Goal: Task Accomplishment & Management: Complete application form

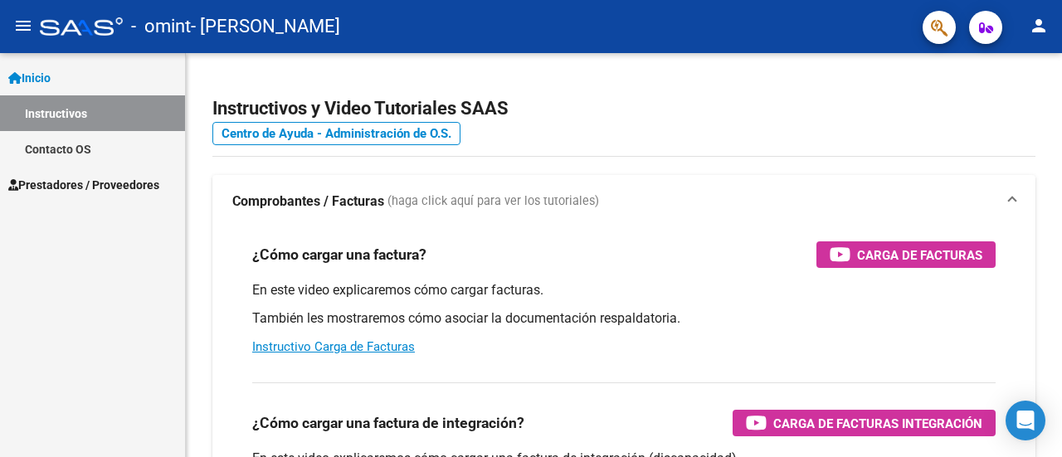
click at [133, 178] on span "Prestadores / Proveedores" at bounding box center [83, 185] width 151 height 18
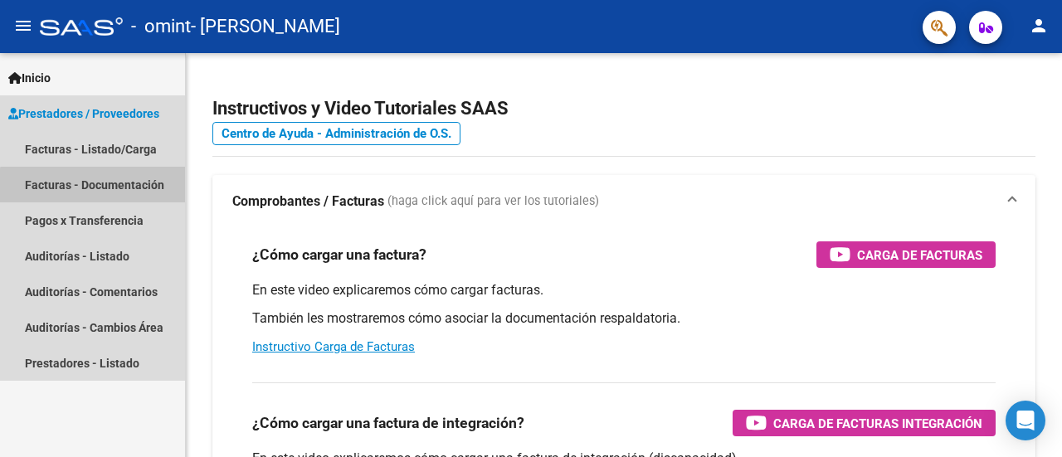
click at [118, 187] on link "Facturas - Documentación" at bounding box center [92, 185] width 185 height 36
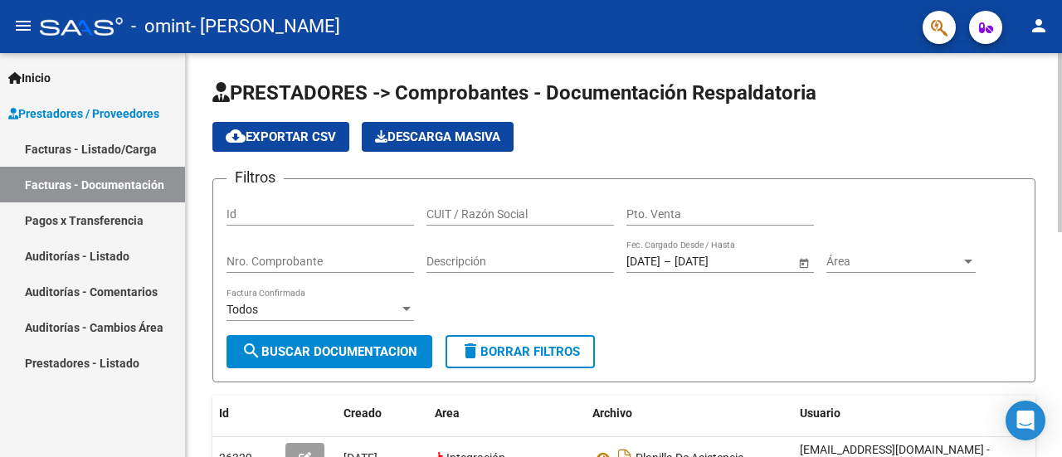
scroll to position [404, 0]
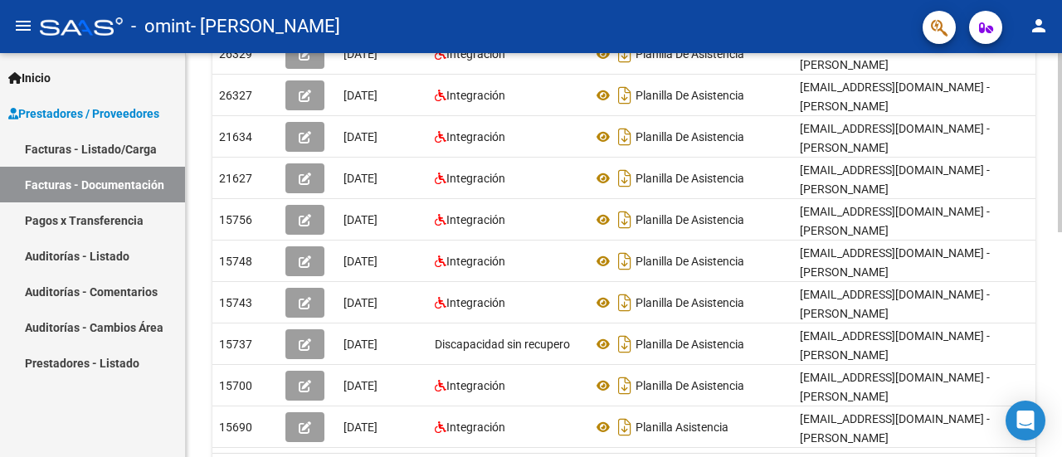
click at [1061, 375] on div at bounding box center [1060, 255] width 4 height 404
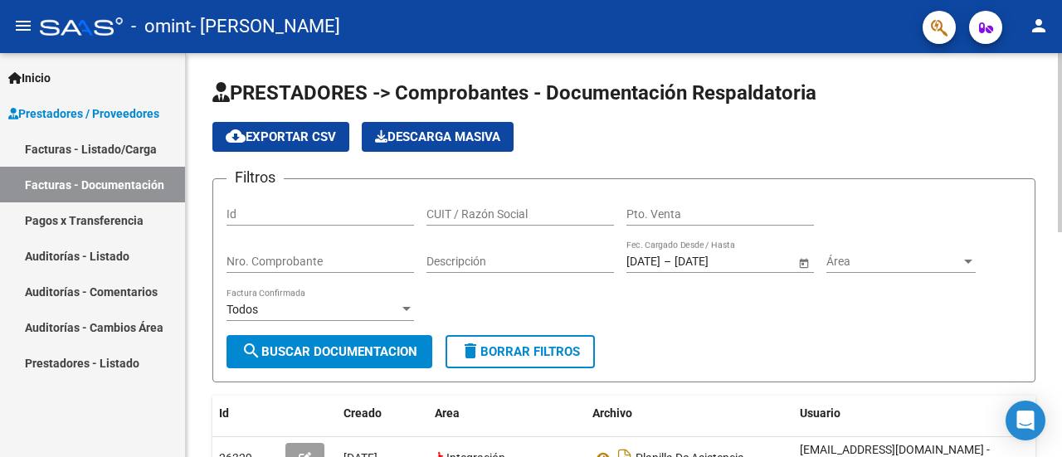
click at [1061, 71] on div at bounding box center [1060, 255] width 4 height 404
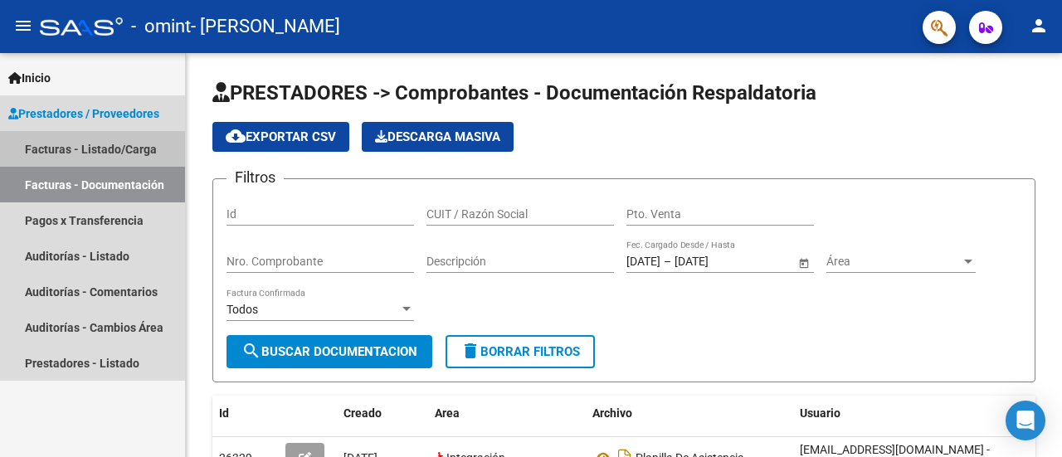
click at [58, 145] on link "Facturas - Listado/Carga" at bounding box center [92, 149] width 185 height 36
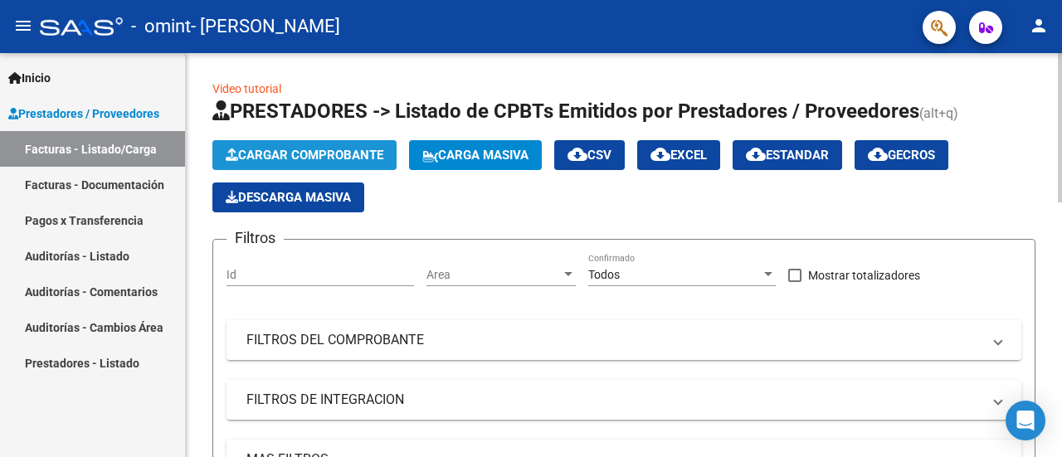
click at [323, 152] on span "Cargar Comprobante" at bounding box center [305, 155] width 158 height 15
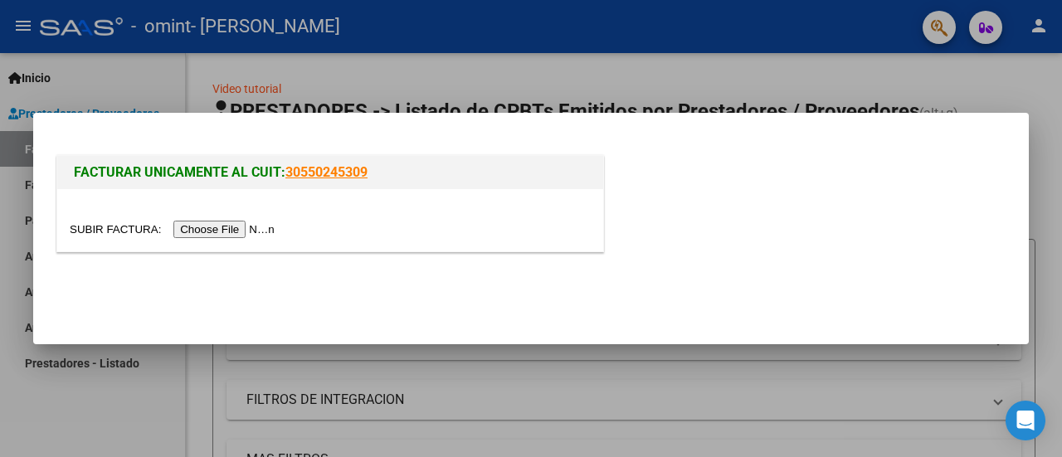
click at [267, 231] on input "file" at bounding box center [175, 229] width 210 height 17
click at [224, 229] on input "file" at bounding box center [175, 229] width 210 height 17
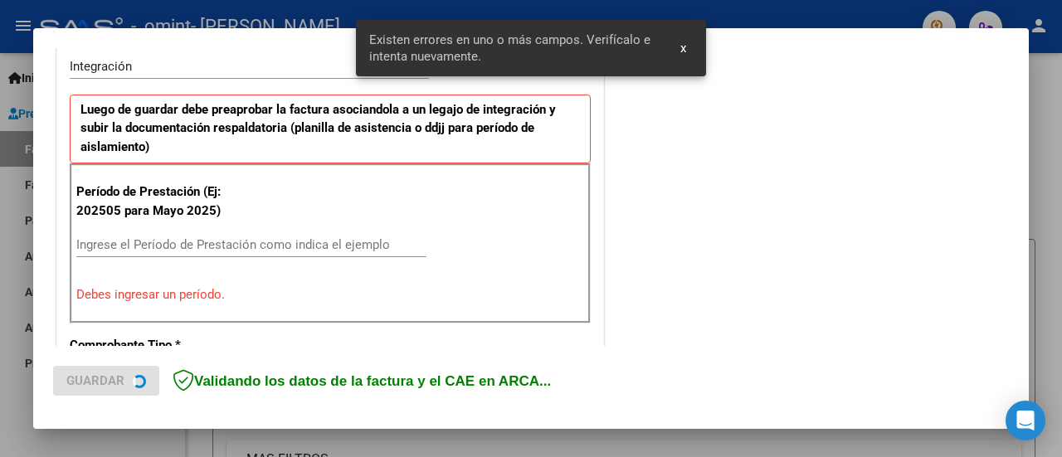
scroll to position [413, 0]
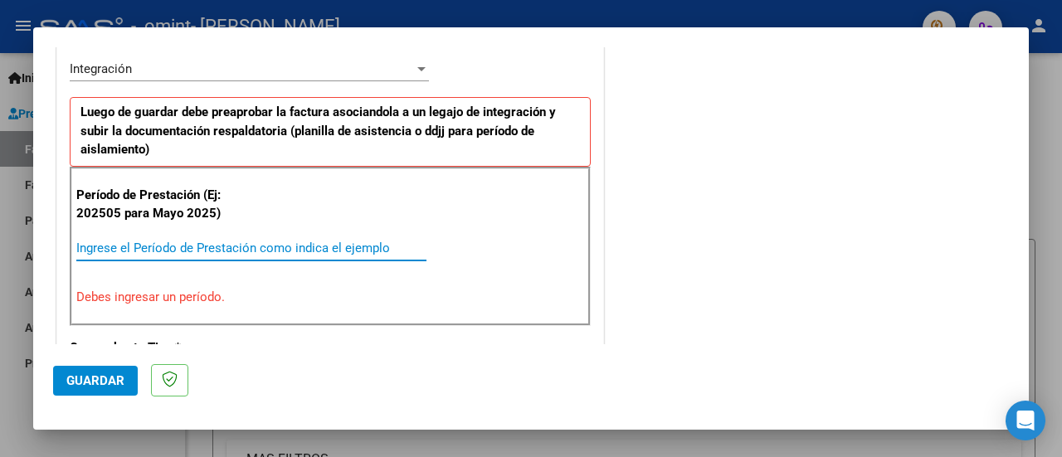
click at [288, 246] on input "Ingrese el Período de Prestación como indica el ejemplo" at bounding box center [251, 248] width 350 height 15
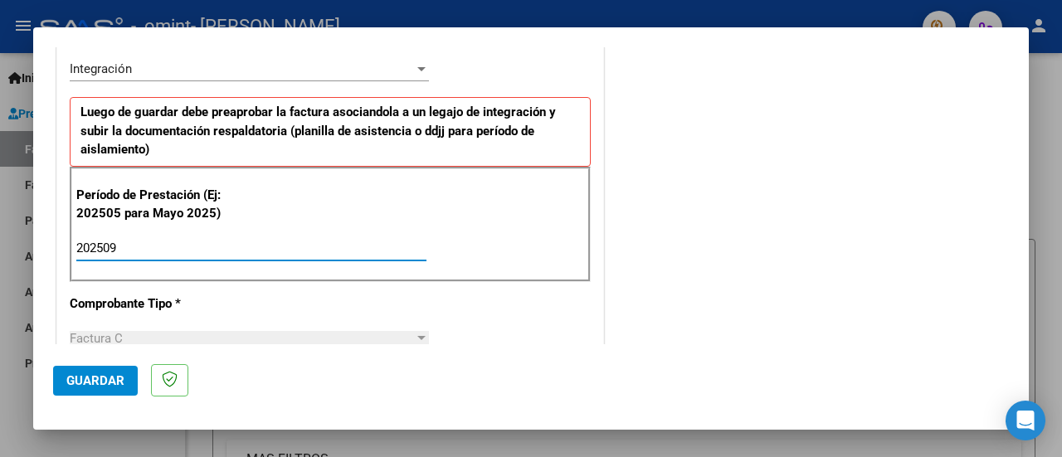
type input "202509"
click at [417, 336] on div at bounding box center [421, 338] width 8 height 4
click at [88, 374] on span "Guardar" at bounding box center [95, 380] width 58 height 15
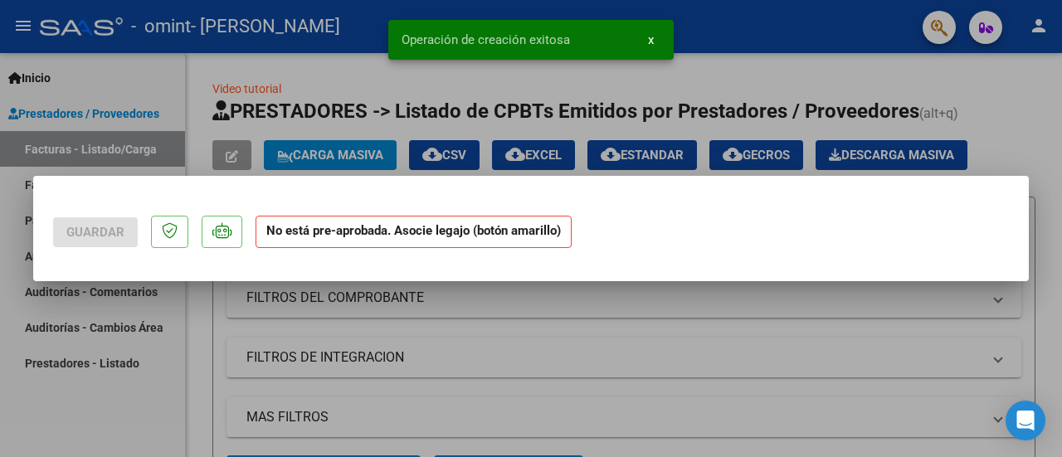
scroll to position [0, 0]
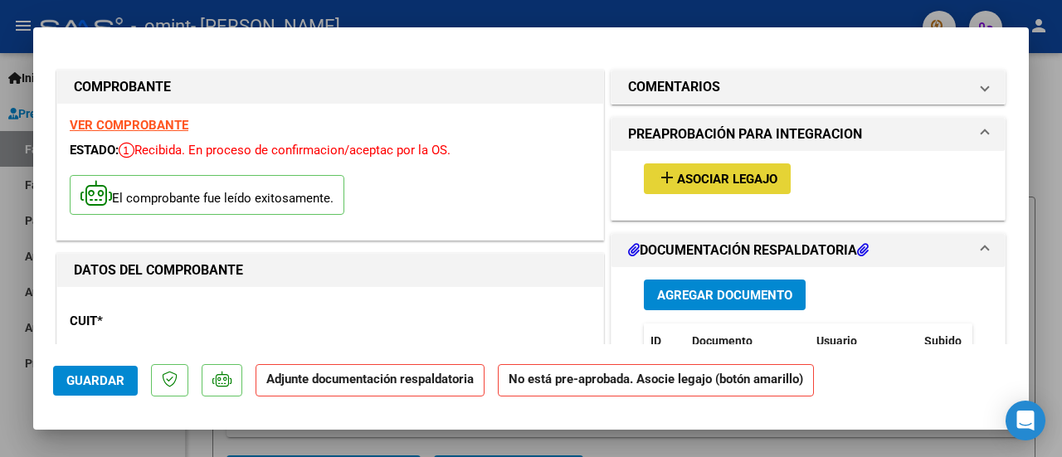
click at [697, 182] on span "Asociar Legajo" at bounding box center [727, 179] width 100 height 15
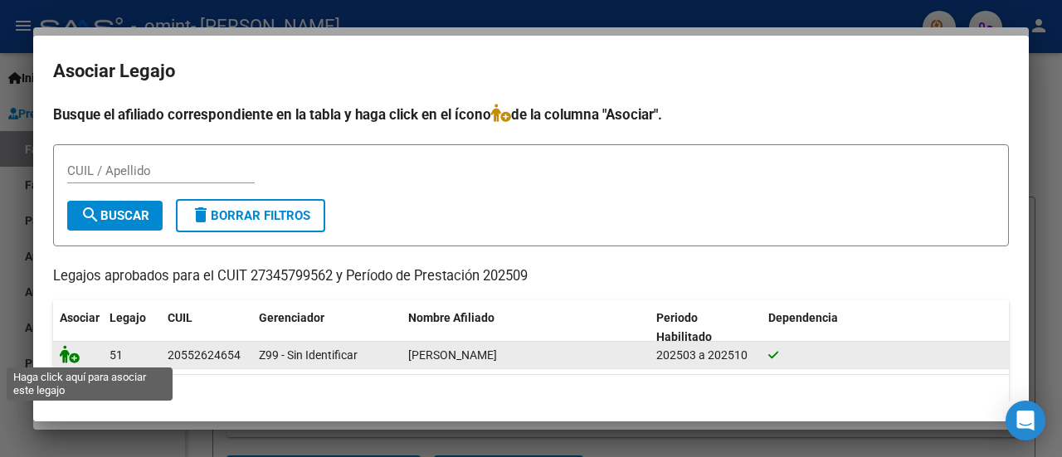
click at [71, 354] on icon at bounding box center [70, 354] width 20 height 18
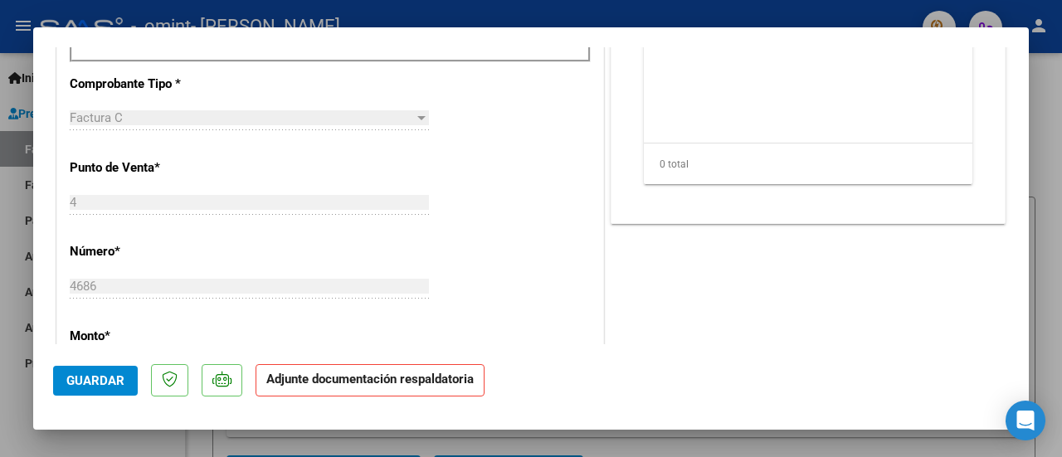
scroll to position [664, 0]
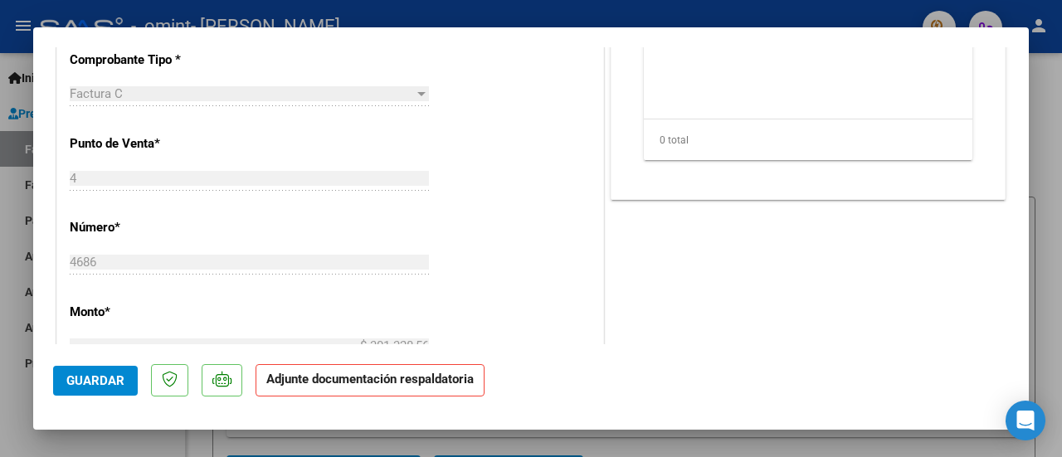
click at [417, 380] on strong "Adjunte documentación respaldatoria" at bounding box center [369, 379] width 207 height 15
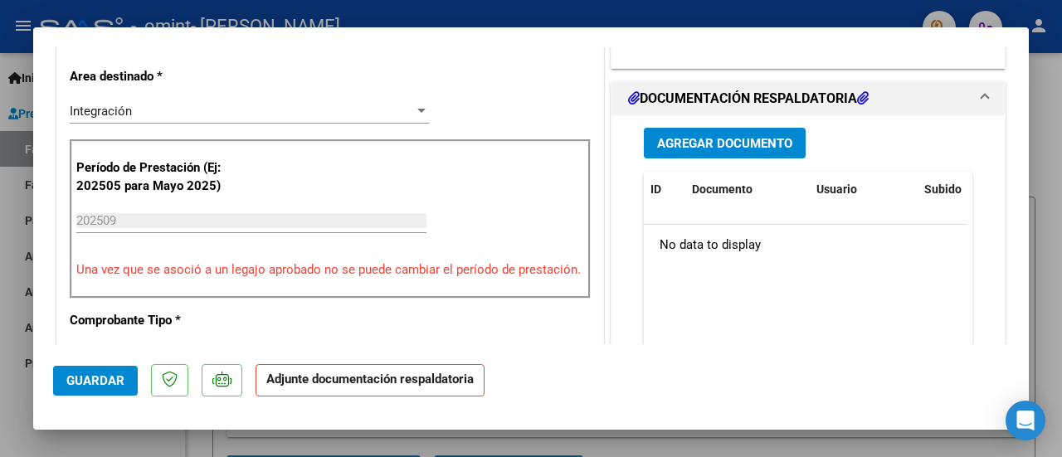
click at [729, 128] on button "Agregar Documento" at bounding box center [725, 143] width 162 height 31
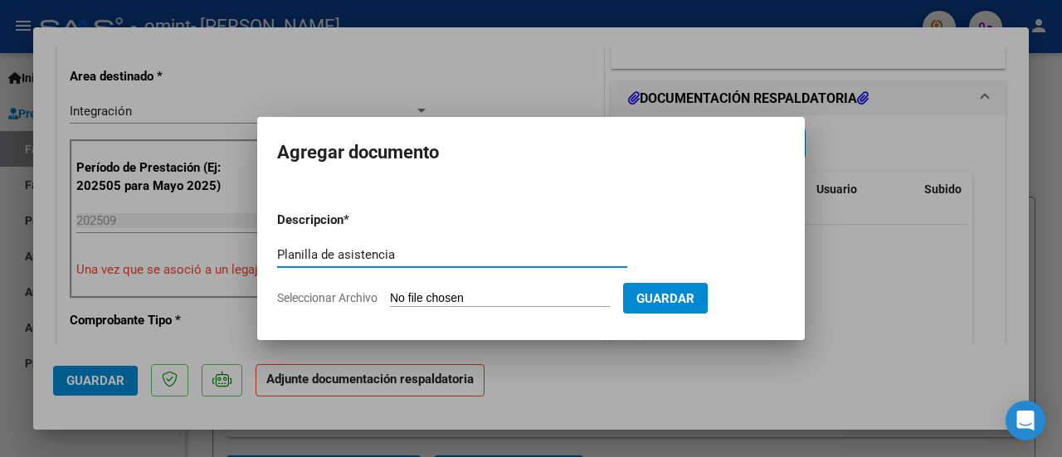
type input "Planilla de asistencia"
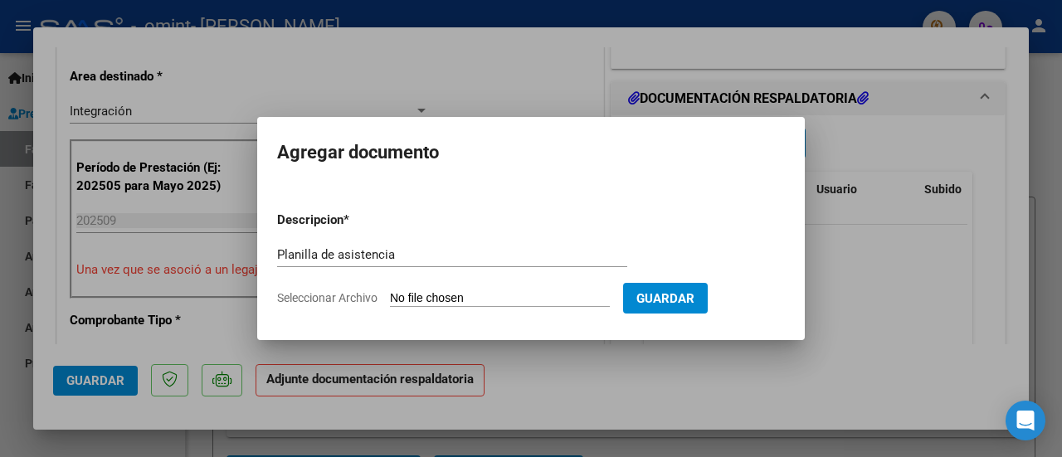
click at [438, 296] on input "Seleccionar Archivo" at bounding box center [500, 299] width 220 height 16
type input "C:\fakepath\4686.pdf"
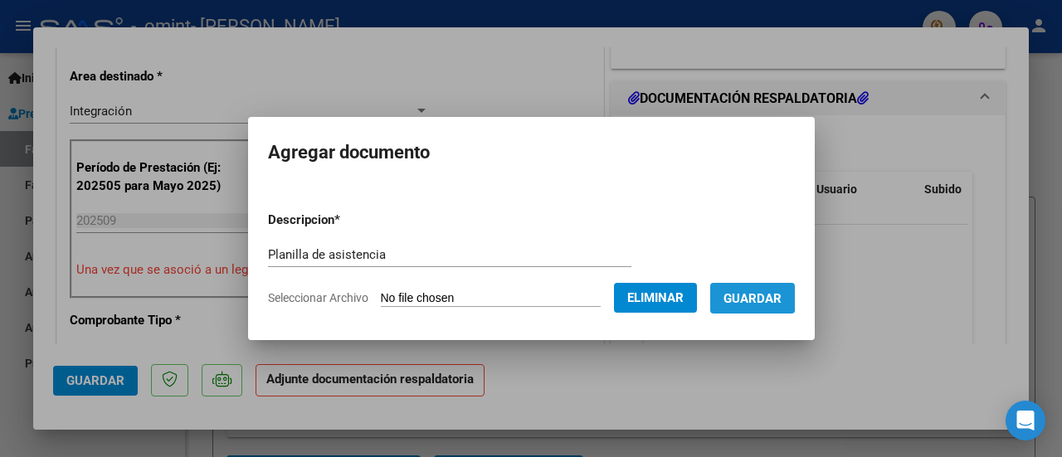
click at [757, 294] on span "Guardar" at bounding box center [752, 298] width 58 height 15
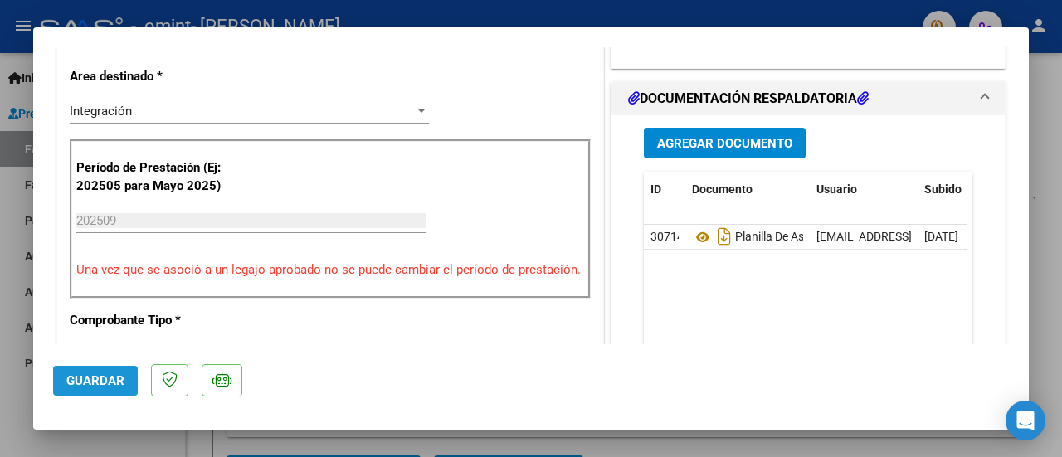
click at [75, 373] on span "Guardar" at bounding box center [95, 380] width 58 height 15
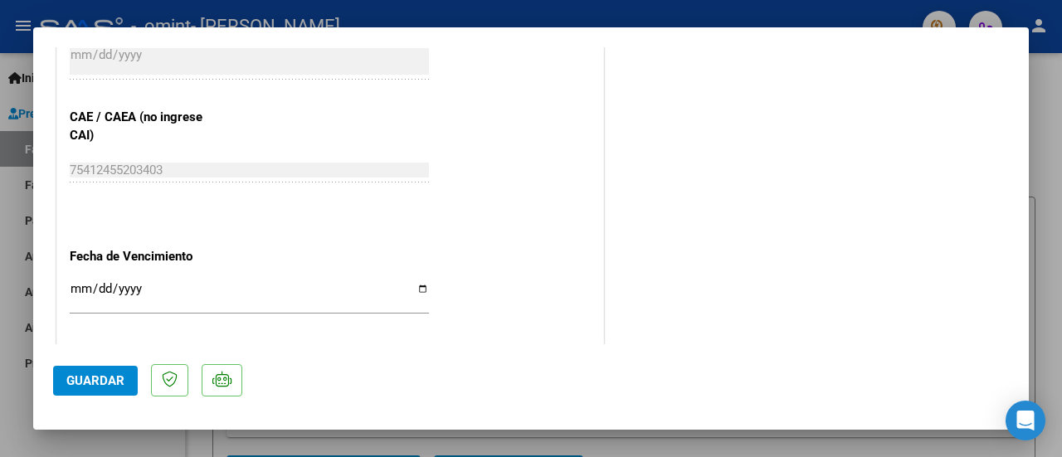
scroll to position [1004, 0]
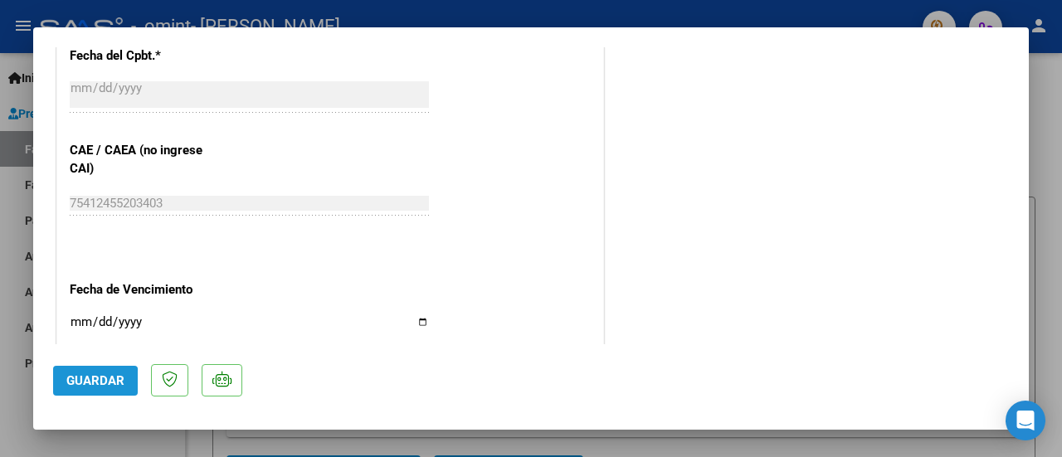
click at [68, 382] on span "Guardar" at bounding box center [95, 380] width 58 height 15
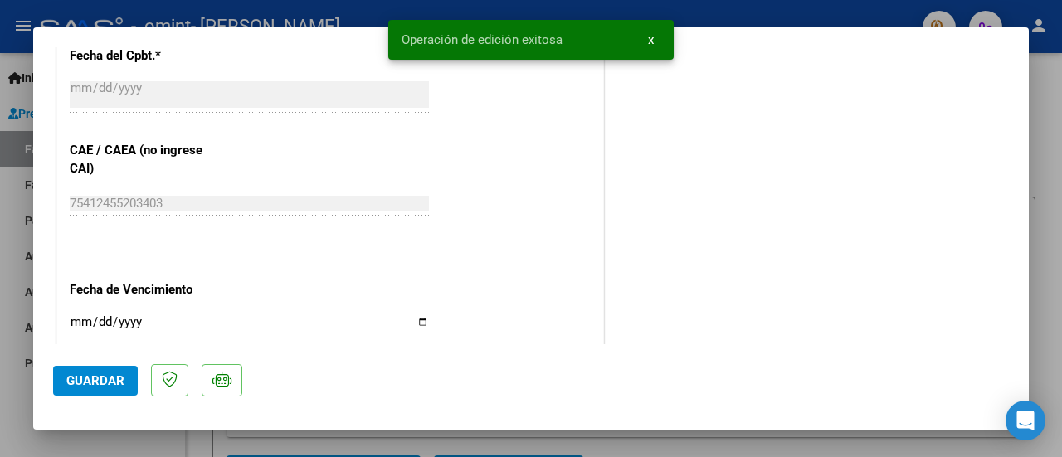
click at [1060, 115] on div at bounding box center [531, 228] width 1062 height 457
type input "$ 0,00"
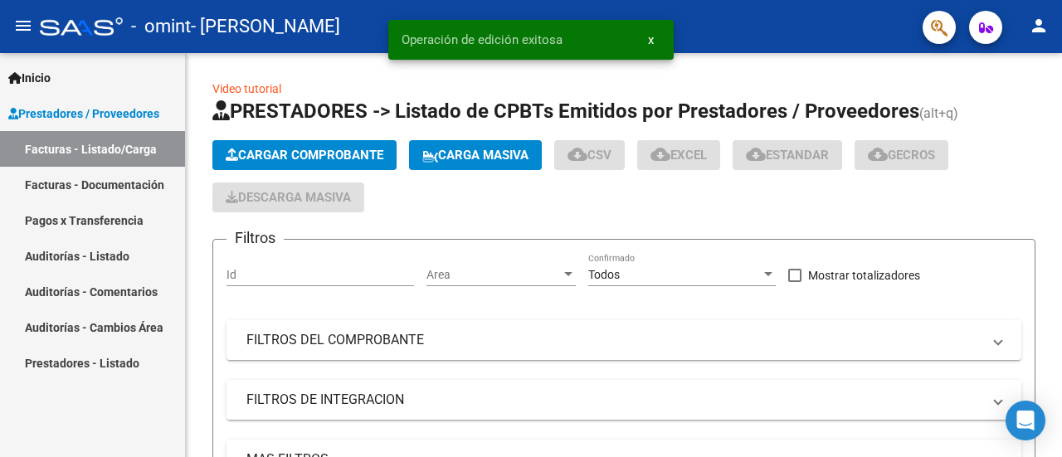
click at [1060, 115] on div at bounding box center [1060, 127] width 4 height 148
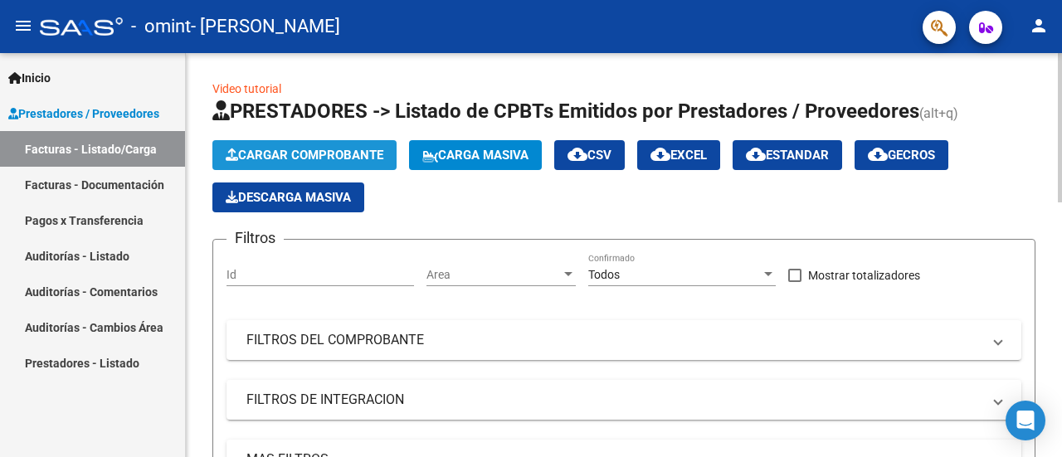
click at [269, 148] on span "Cargar Comprobante" at bounding box center [305, 155] width 158 height 15
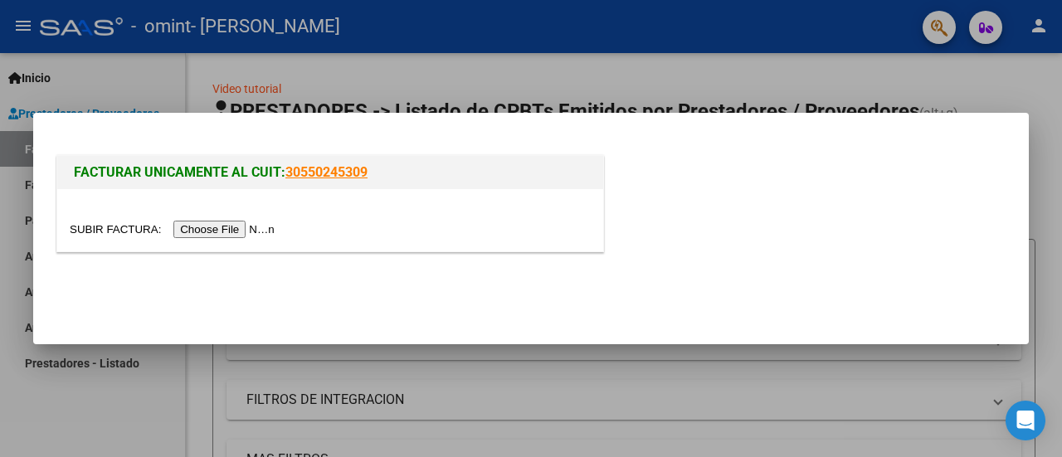
click at [256, 230] on input "file" at bounding box center [175, 229] width 210 height 17
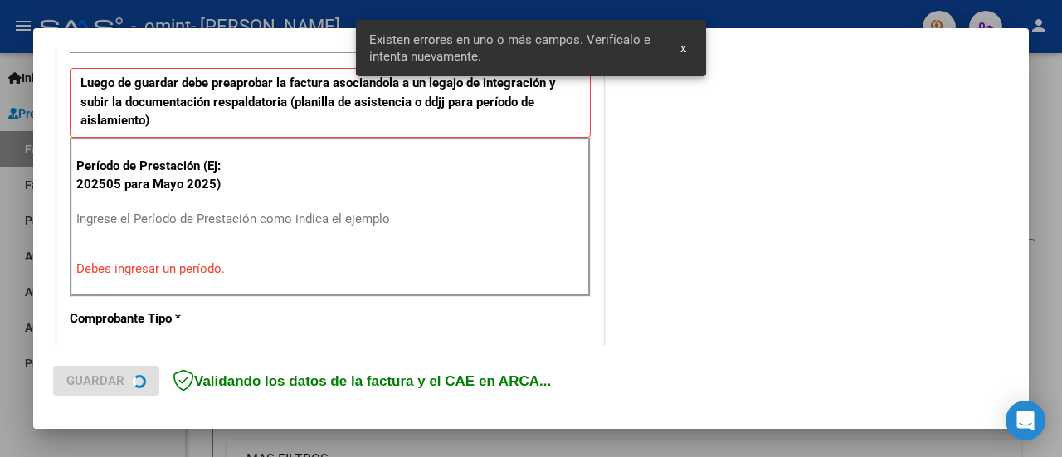
scroll to position [445, 0]
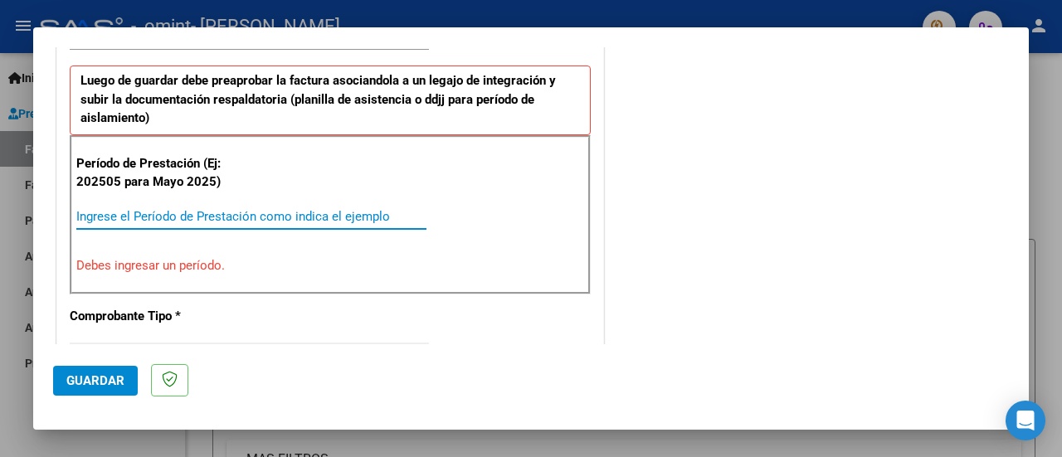
click at [309, 209] on input "Ingrese el Período de Prestación como indica el ejemplo" at bounding box center [251, 216] width 350 height 15
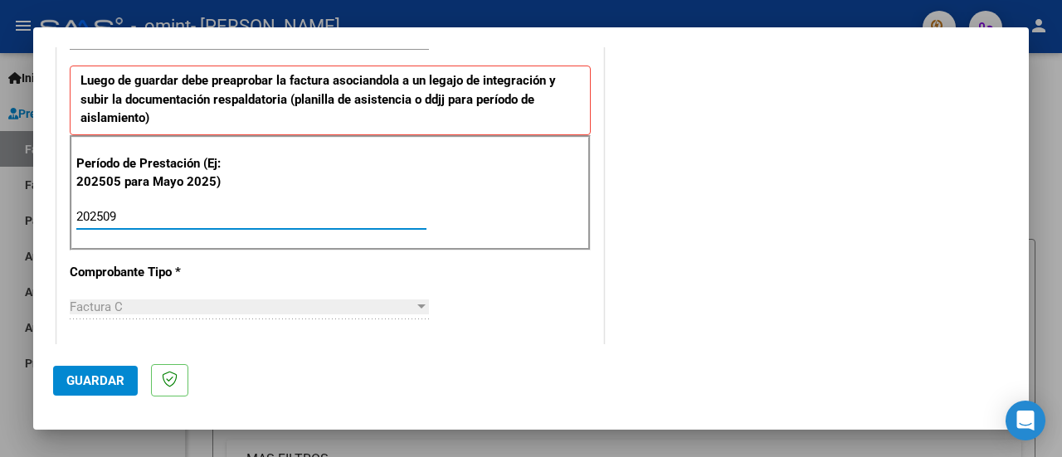
type input "202509"
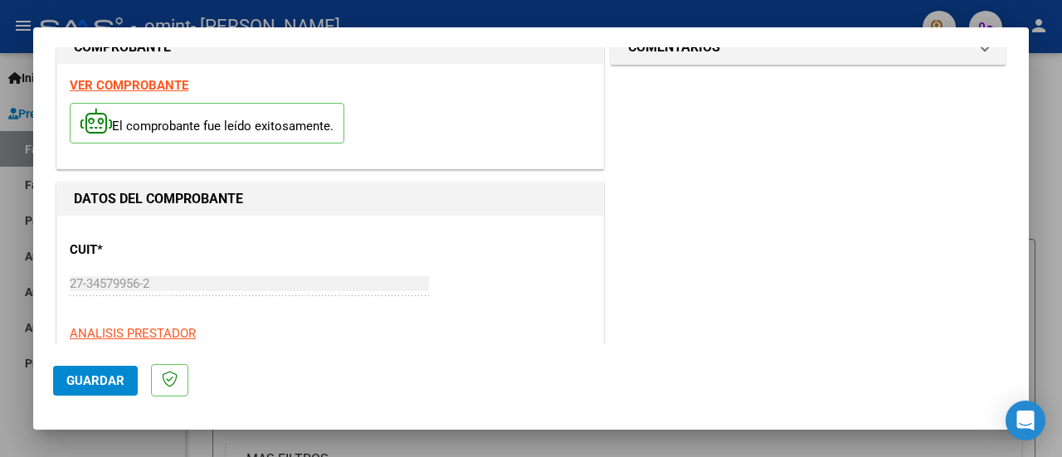
scroll to position [0, 0]
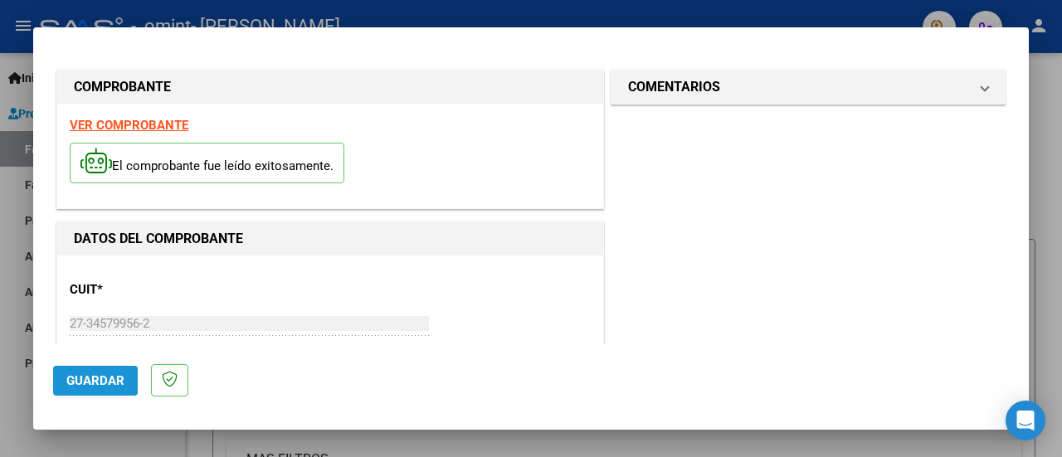
click at [100, 387] on span "Guardar" at bounding box center [95, 380] width 58 height 15
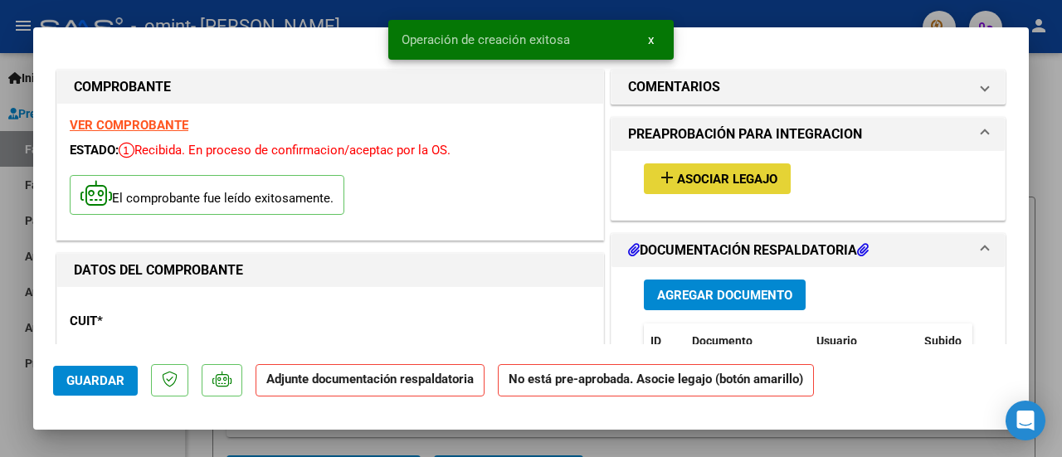
click at [688, 181] on span "Asociar Legajo" at bounding box center [727, 179] width 100 height 15
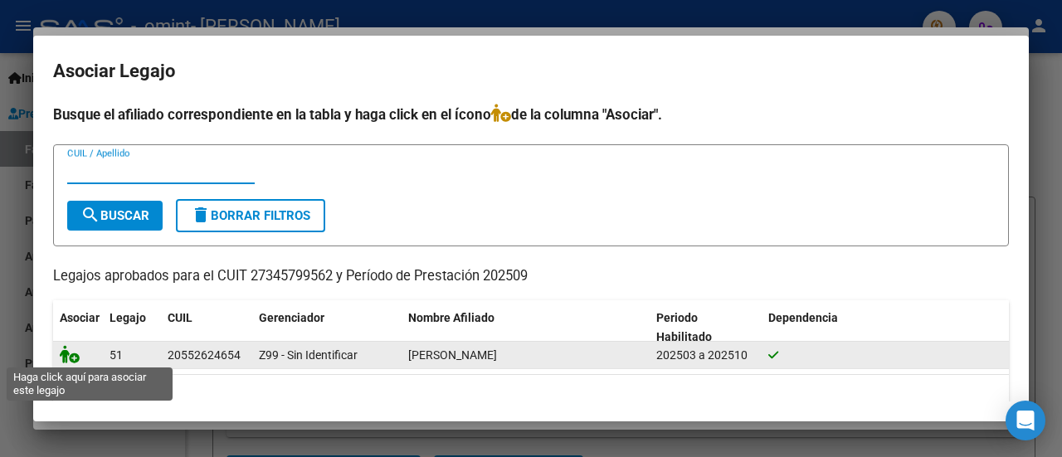
click at [68, 353] on icon at bounding box center [70, 354] width 20 height 18
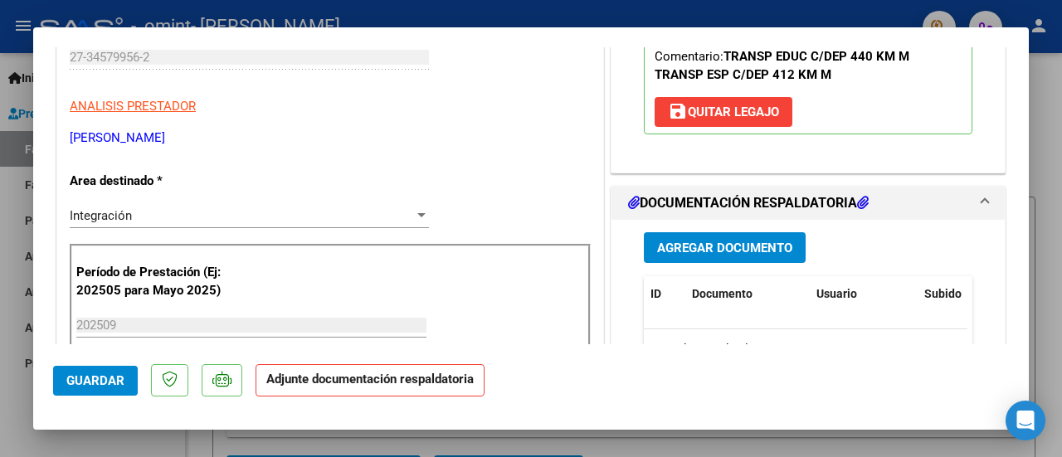
scroll to position [332, 0]
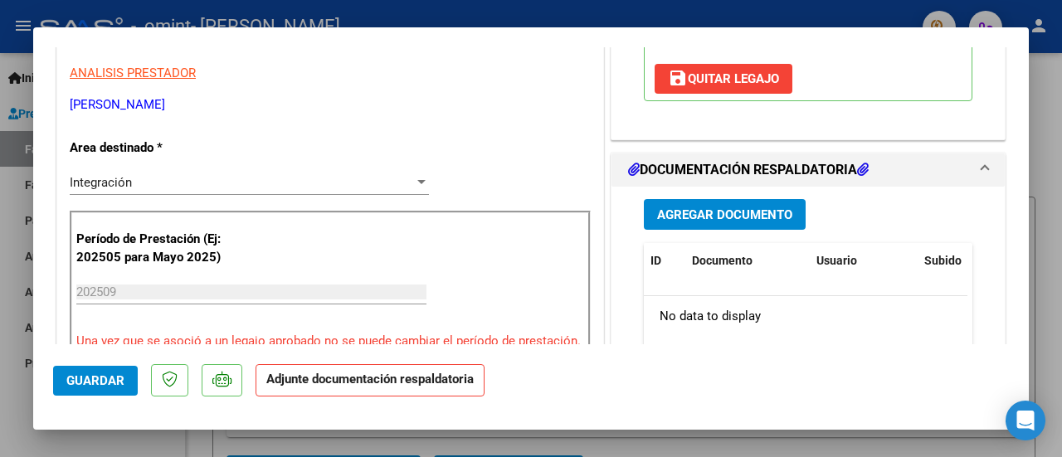
click at [744, 207] on span "Agregar Documento" at bounding box center [724, 214] width 135 height 15
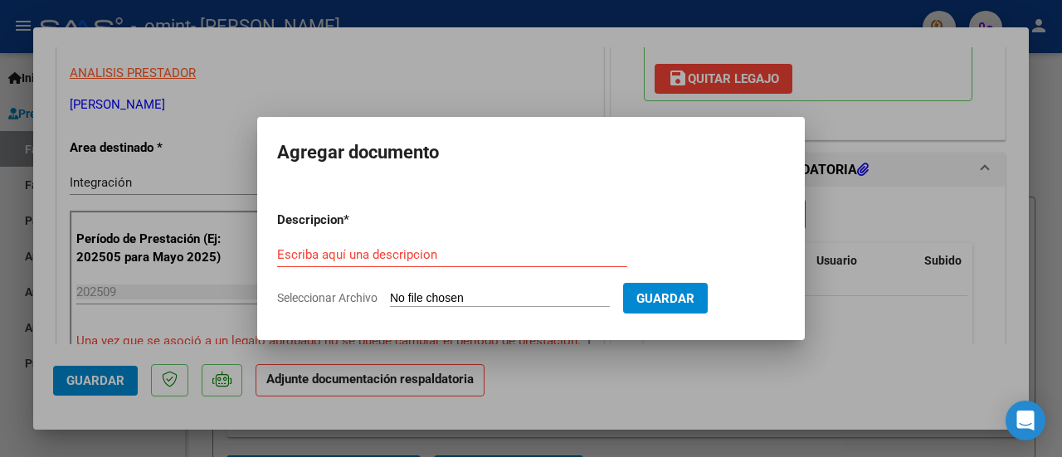
click at [518, 292] on input "Seleccionar Archivo" at bounding box center [500, 299] width 220 height 16
type input "C:\fakepath\4681.pdf"
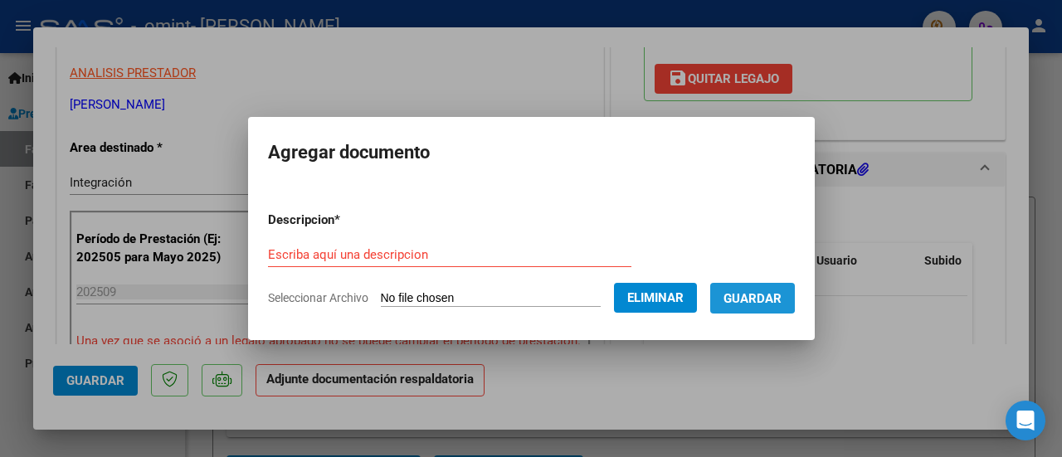
click at [747, 291] on span "Guardar" at bounding box center [752, 298] width 58 height 15
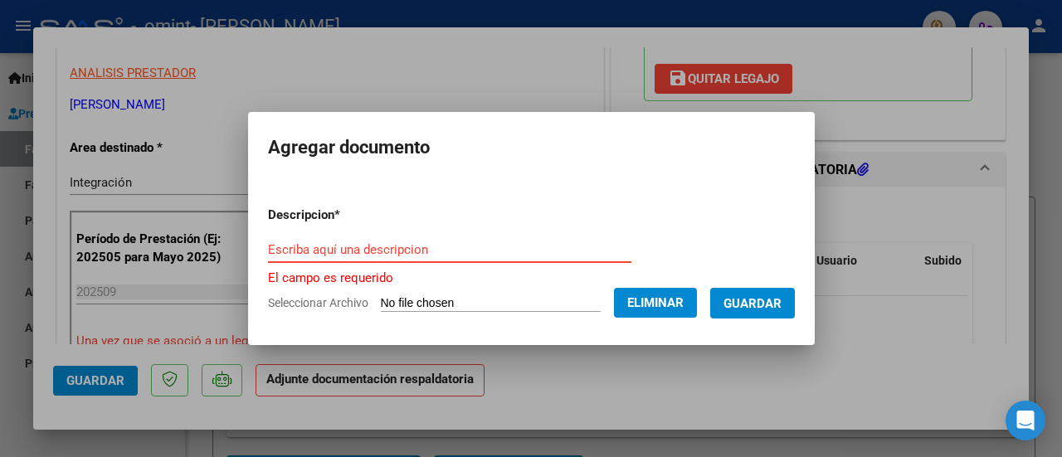
click at [430, 252] on input "Escriba aquí una descripcion" at bounding box center [449, 249] width 363 height 15
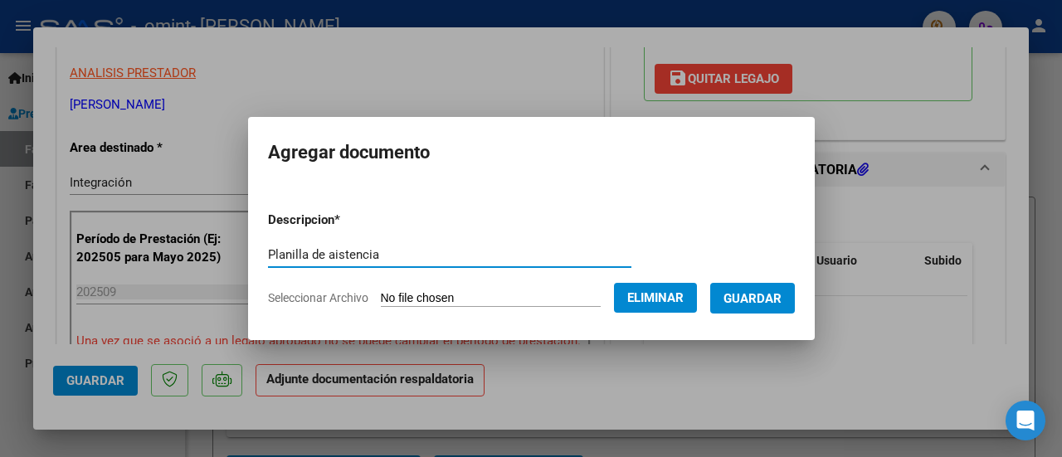
type input "Planilla de aistencia"
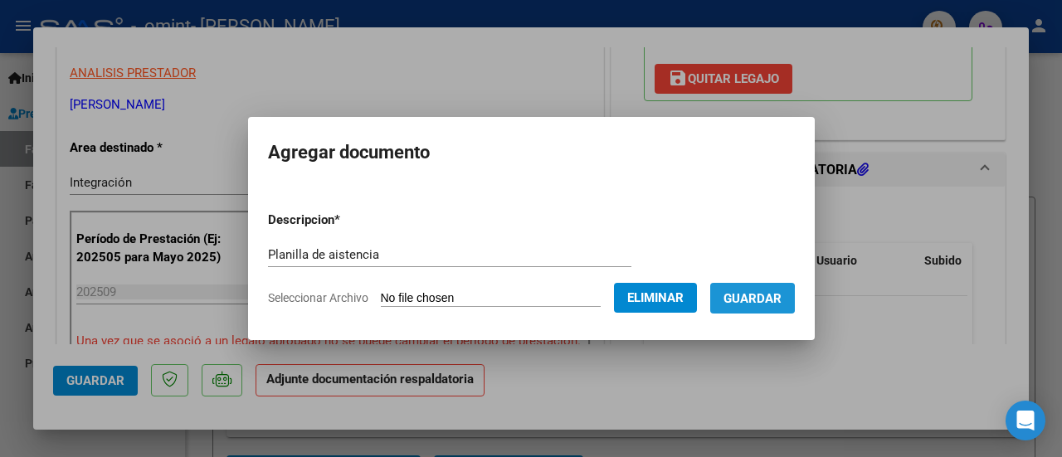
click at [749, 299] on span "Guardar" at bounding box center [752, 298] width 58 height 15
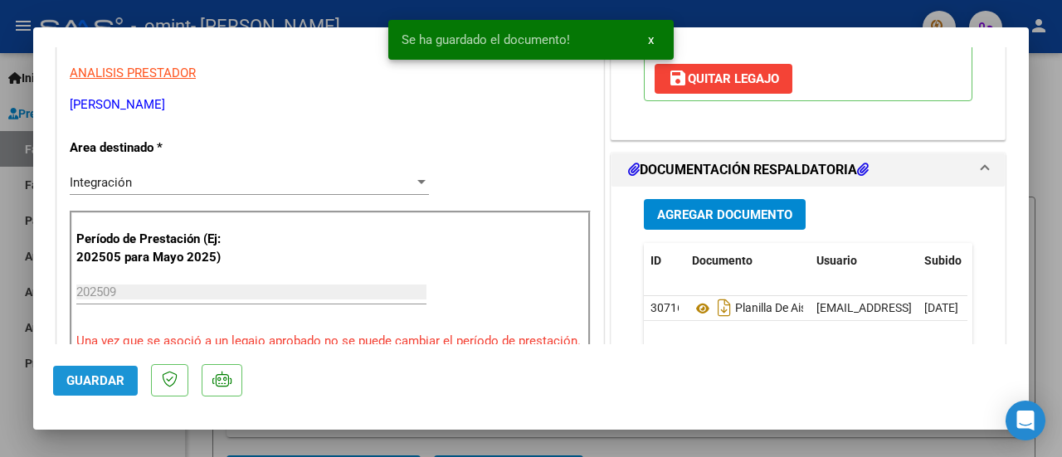
click at [78, 376] on span "Guardar" at bounding box center [95, 380] width 58 height 15
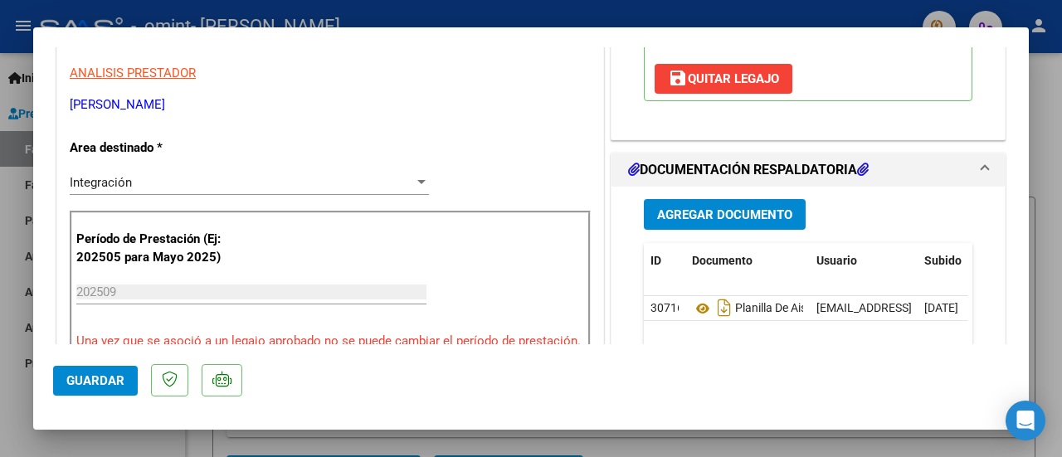
click at [1058, 74] on div at bounding box center [531, 228] width 1062 height 457
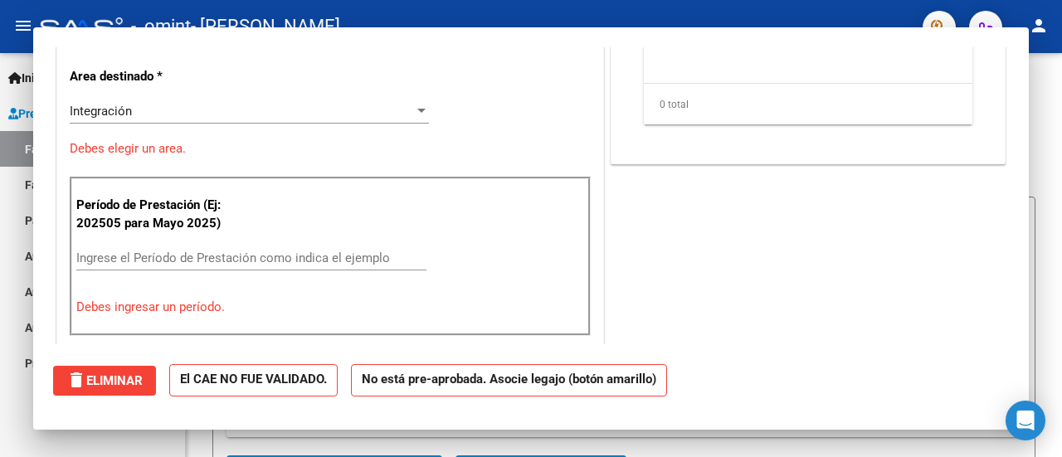
scroll to position [0, 0]
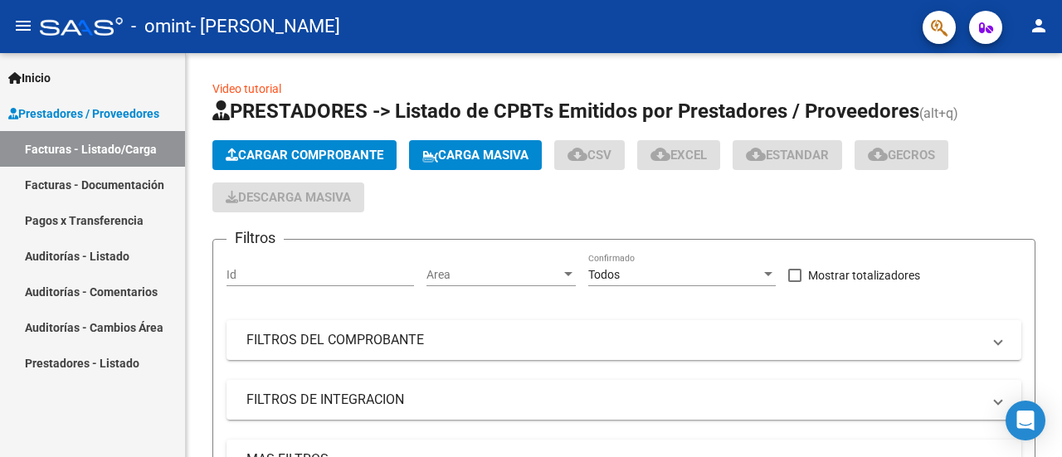
click at [1058, 74] on div at bounding box center [1060, 127] width 4 height 148
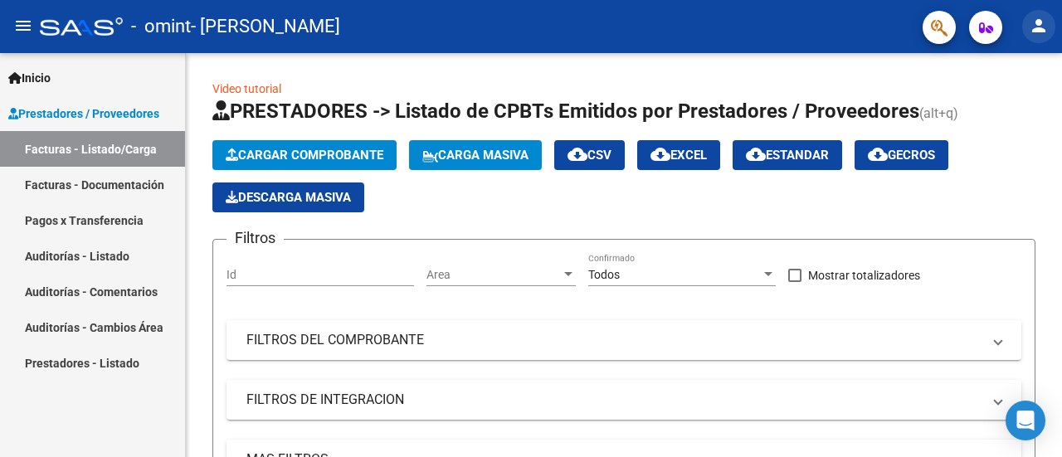
click at [1042, 21] on mat-icon "person" at bounding box center [1039, 26] width 20 height 20
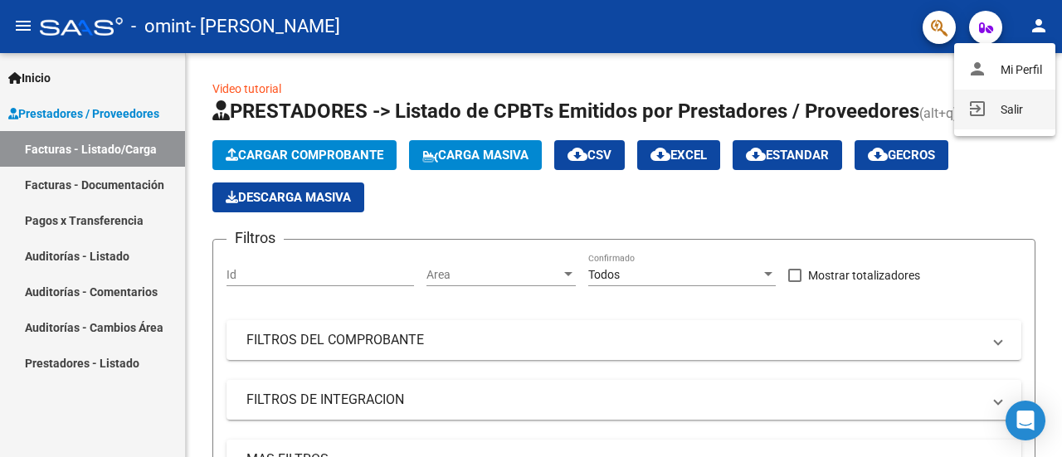
click at [1009, 107] on button "exit_to_app Salir" at bounding box center [1004, 110] width 101 height 40
